Goal: Task Accomplishment & Management: Manage account settings

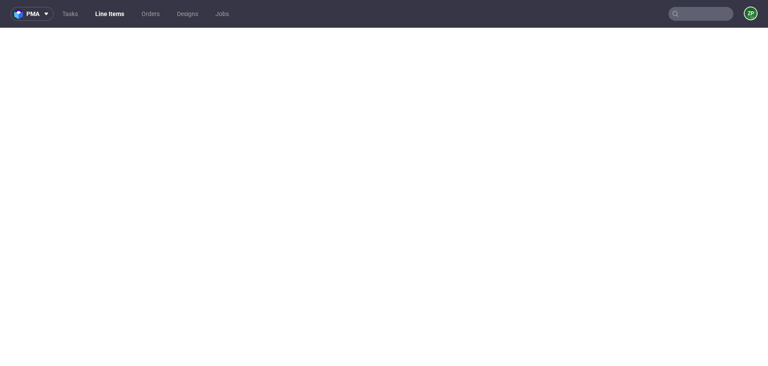
select select "in_progress"
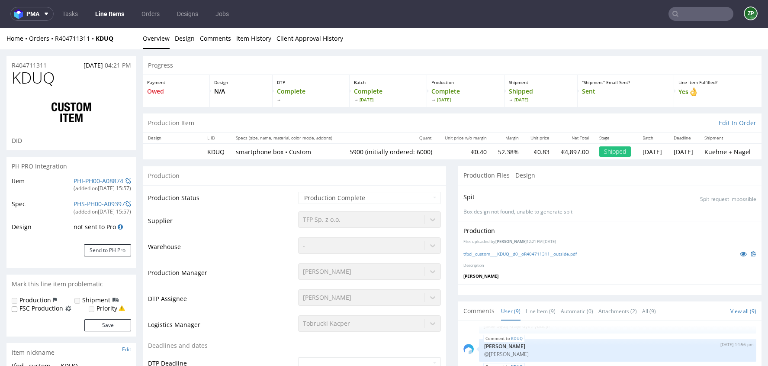
click at [704, 18] on input "text" at bounding box center [700, 14] width 65 height 14
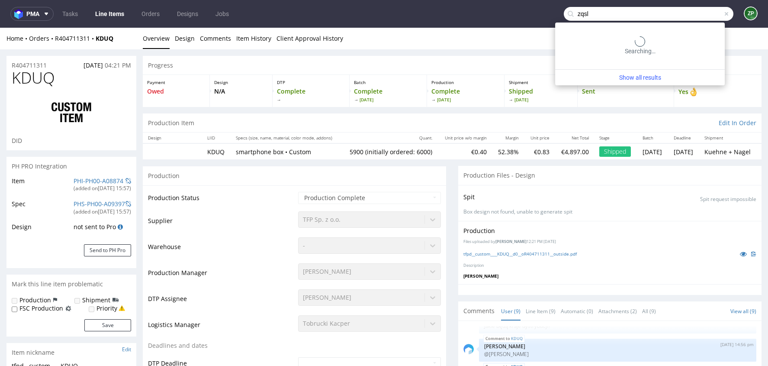
type input "zqsl"
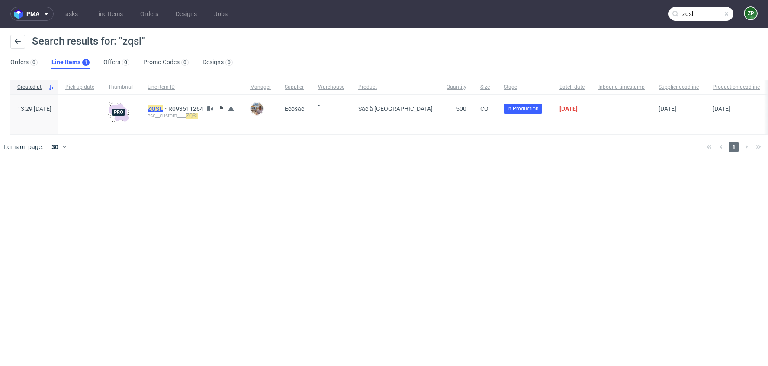
click at [163, 108] on mark "ZQSL" at bounding box center [156, 108] width 16 height 7
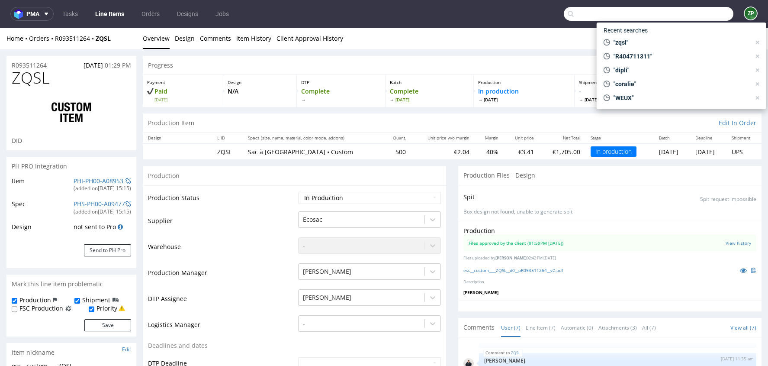
click at [682, 17] on input "text" at bounding box center [649, 14] width 170 height 14
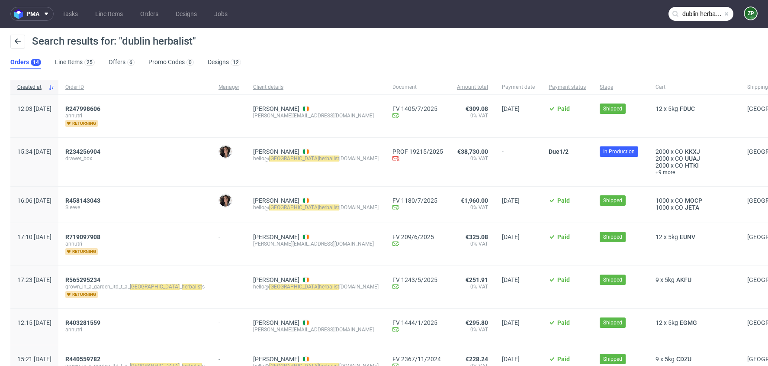
click at [675, 17] on input "dublin herbalist" at bounding box center [700, 14] width 65 height 14
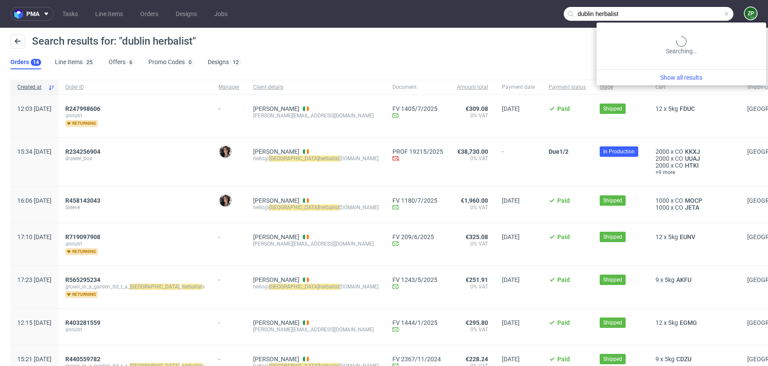
click at [675, 17] on input "dublin herbalist" at bounding box center [649, 14] width 170 height 14
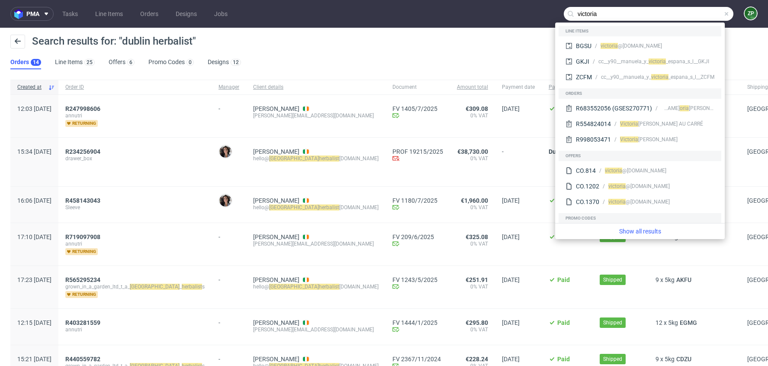
type input "victoria"
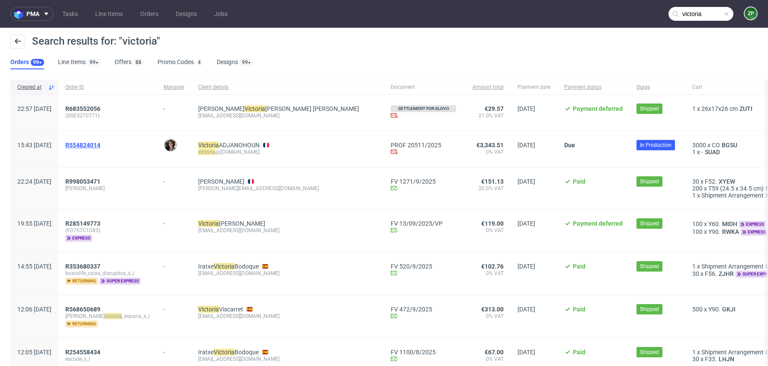
click at [100, 145] on span "R554824014" at bounding box center [82, 144] width 35 height 7
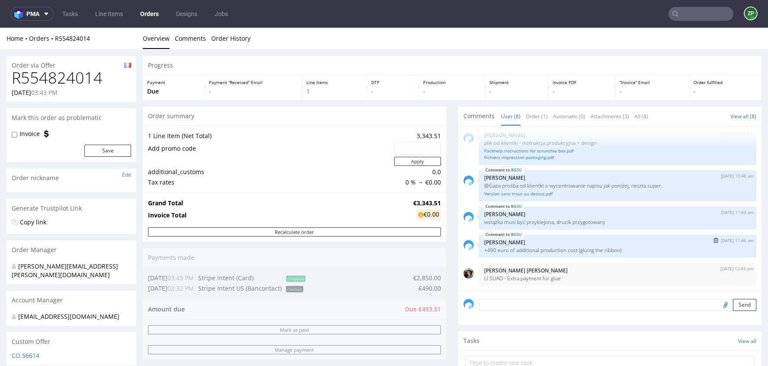
scroll to position [167, 0]
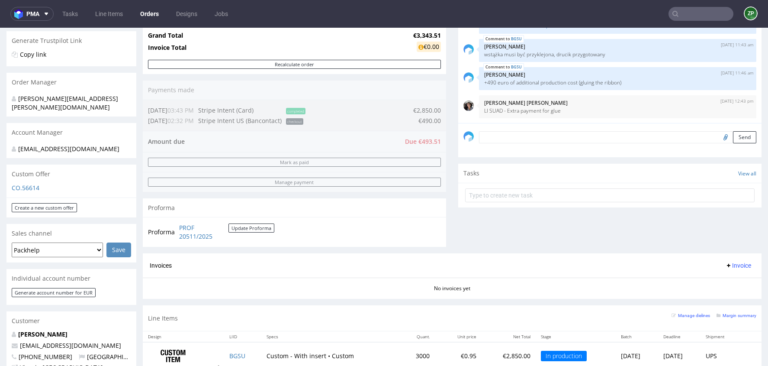
click at [513, 141] on textarea at bounding box center [617, 137] width 277 height 12
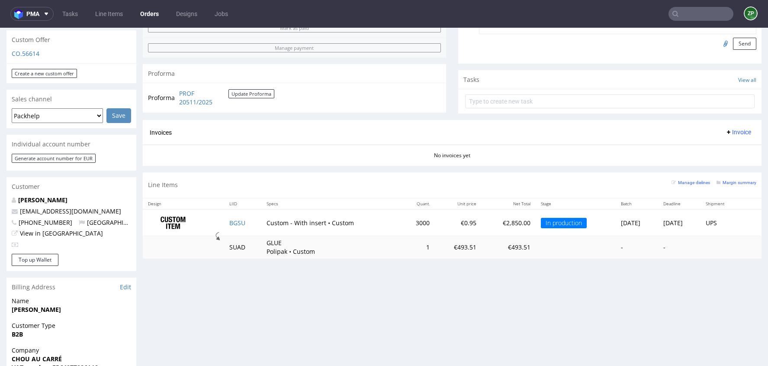
scroll to position [317, 0]
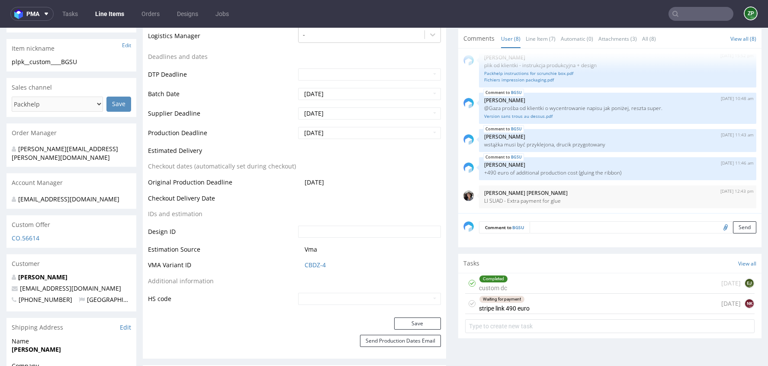
scroll to position [309, 0]
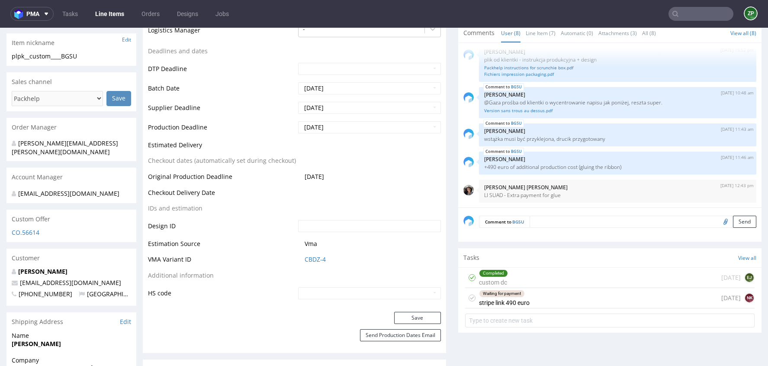
click at [560, 221] on textarea at bounding box center [643, 221] width 227 height 12
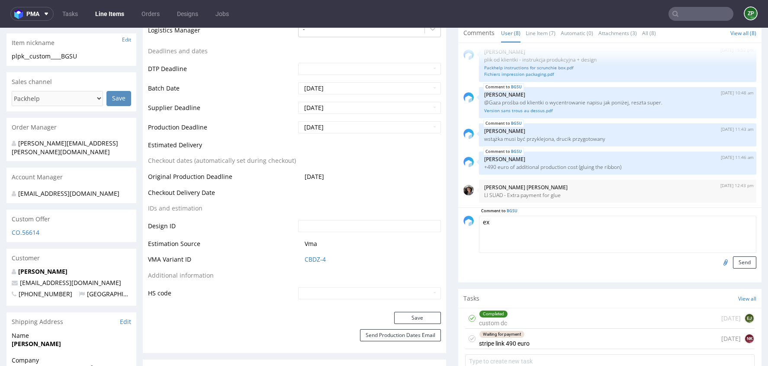
type textarea "e"
click at [539, 218] on textarea "EXPRESS DELIVERY needed" at bounding box center [617, 233] width 277 height 37
click at [537, 216] on textarea "EXPRESS DELIVERY needed" at bounding box center [617, 233] width 277 height 37
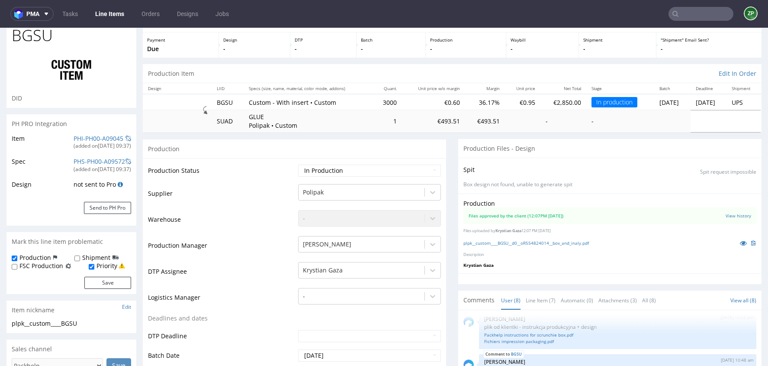
scroll to position [0, 0]
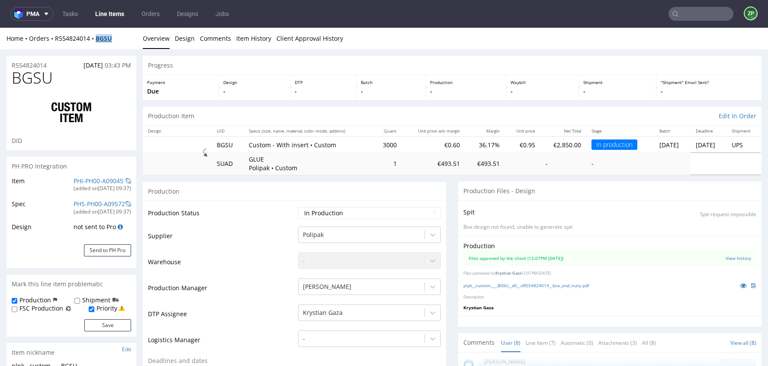
copy strong "BGSU"
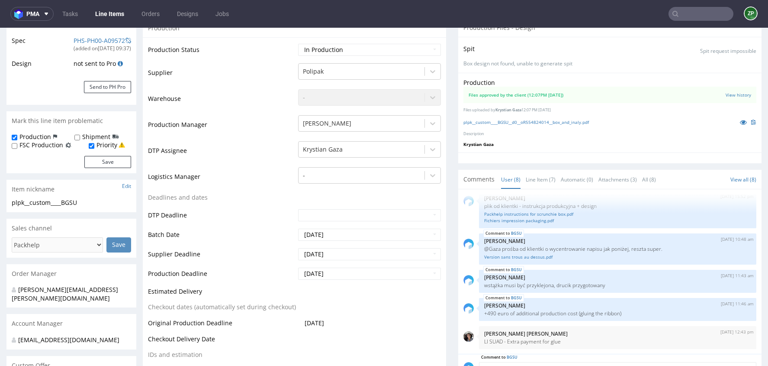
scroll to position [205, 0]
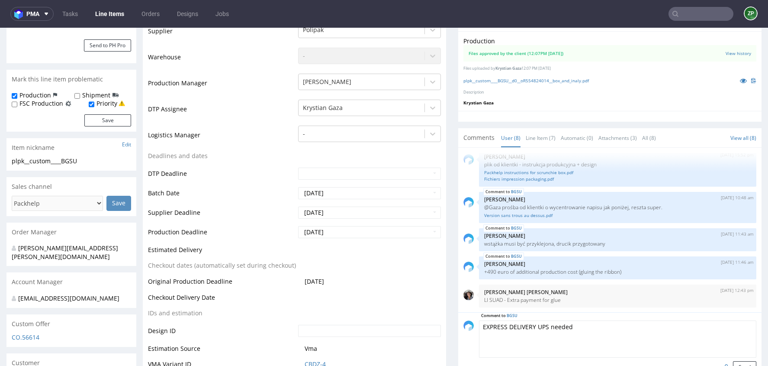
click at [604, 340] on textarea "EXPRESS DELIVERY UPS needed" at bounding box center [617, 338] width 277 height 37
paste textarea "[URL][DOMAIN_NAME]"
type textarea "EXPRESS DELIVERY UPS needed [URL][DOMAIN_NAME]"
click at [733, 361] on button "Send" at bounding box center [744, 367] width 23 height 12
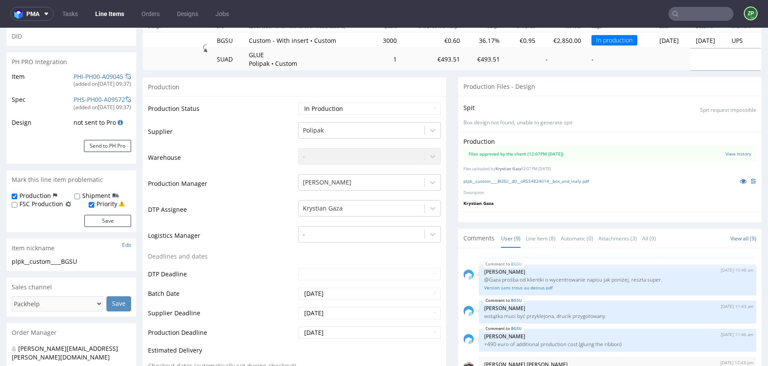
scroll to position [102, 0]
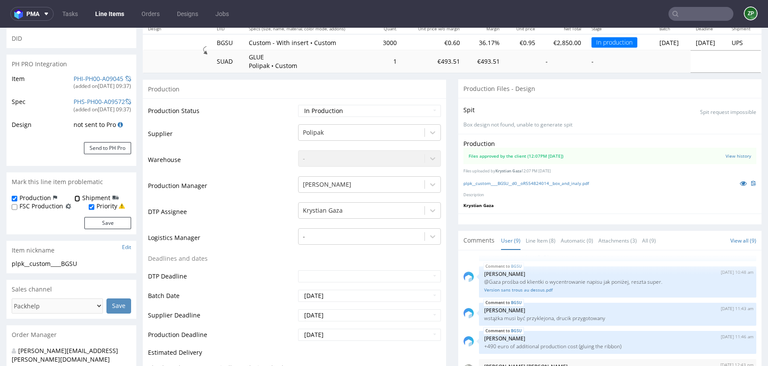
click at [77, 197] on input "Shipment" at bounding box center [77, 198] width 6 height 7
checkbox input "true"
click at [116, 218] on button "Save" at bounding box center [107, 223] width 47 height 12
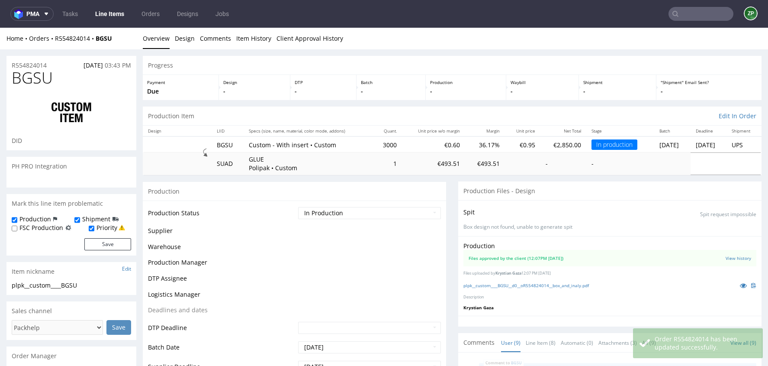
scroll to position [136, 0]
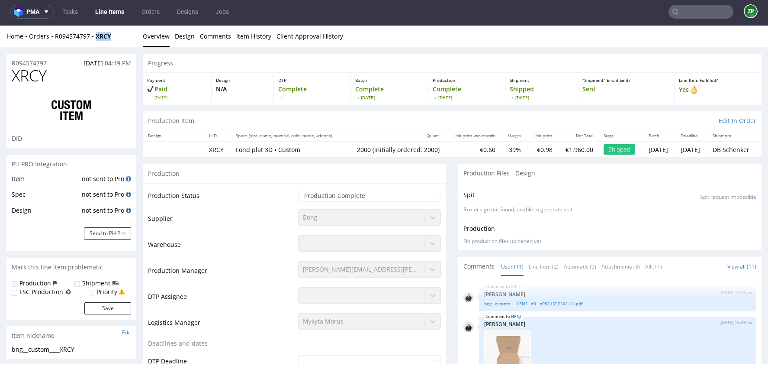
scroll to position [221, 0]
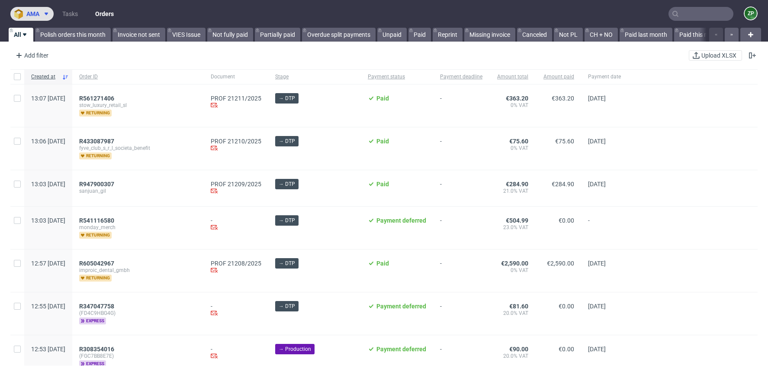
click at [35, 16] on span "ama" at bounding box center [32, 14] width 13 height 6
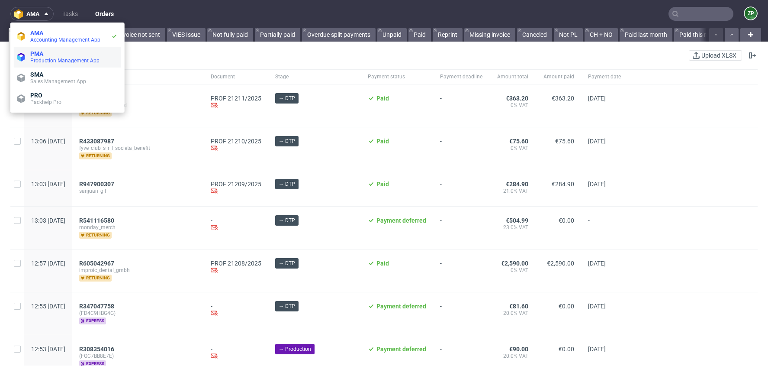
click at [41, 50] on span "PMA" at bounding box center [36, 53] width 13 height 7
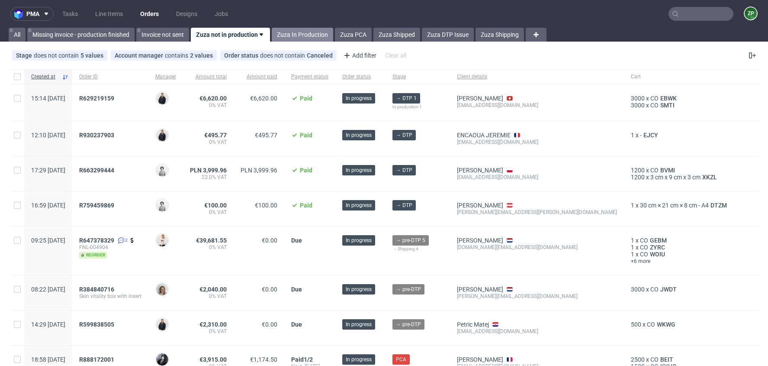
click at [306, 29] on link "Zuza In Production" at bounding box center [302, 35] width 61 height 14
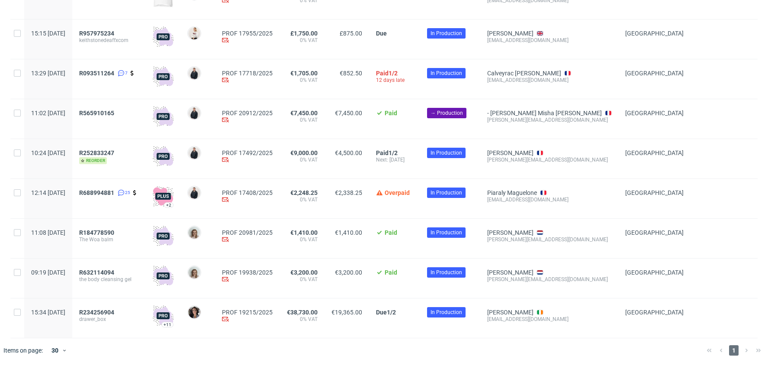
scroll to position [623, 0]
